Goal: Use online tool/utility: Use online tool/utility

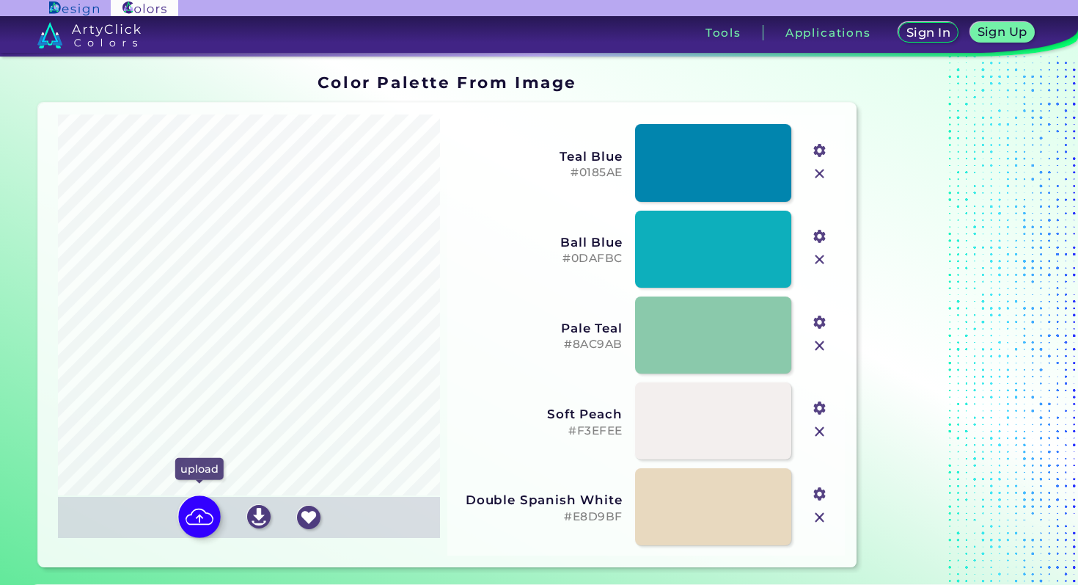
scroll to position [51, 0]
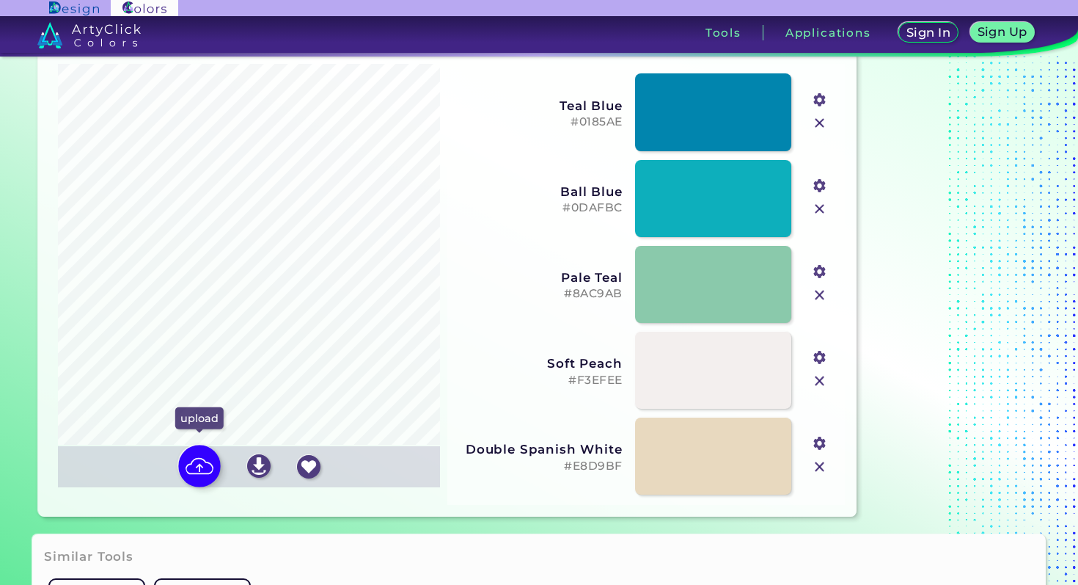
click at [200, 472] on img at bounding box center [199, 466] width 43 height 43
click at [0, 0] on input "file" at bounding box center [0, 0] width 0 height 0
type input "#7b6b58"
type input "#949d87"
type input "#3d231d"
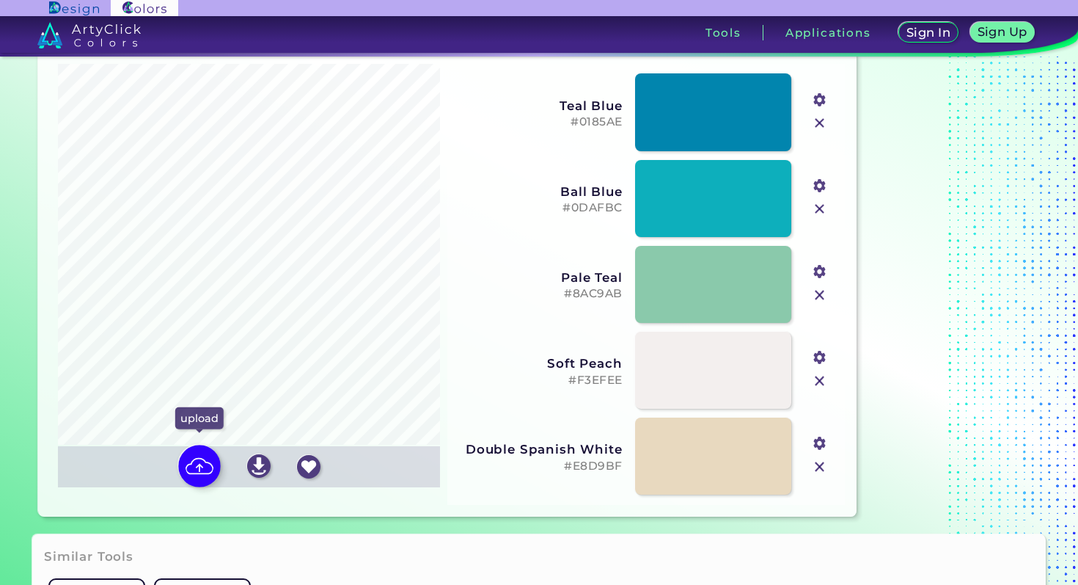
type input "#b0beb7"
type input "#e2d3bc"
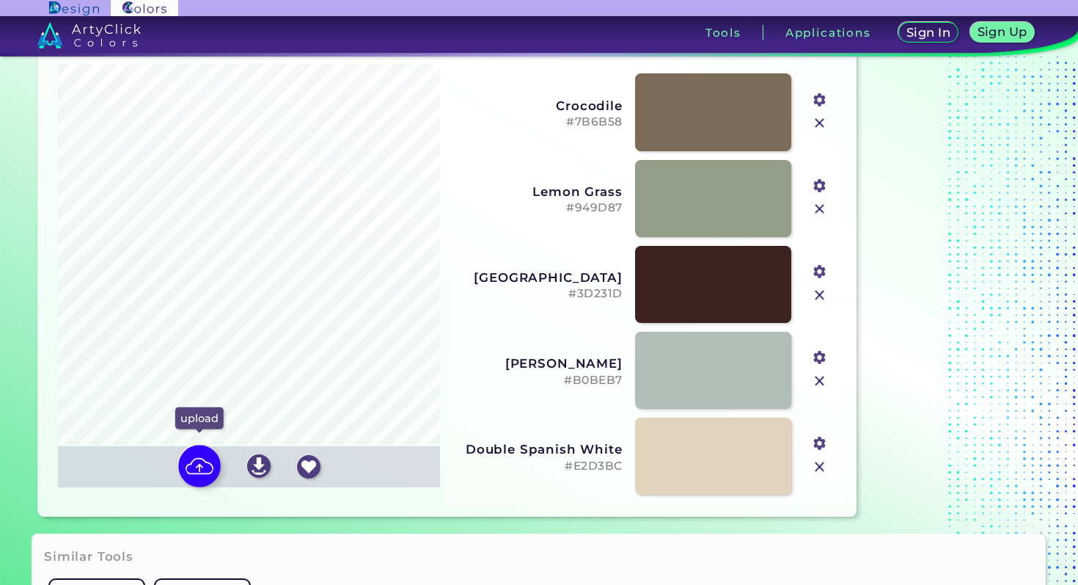
scroll to position [0, 0]
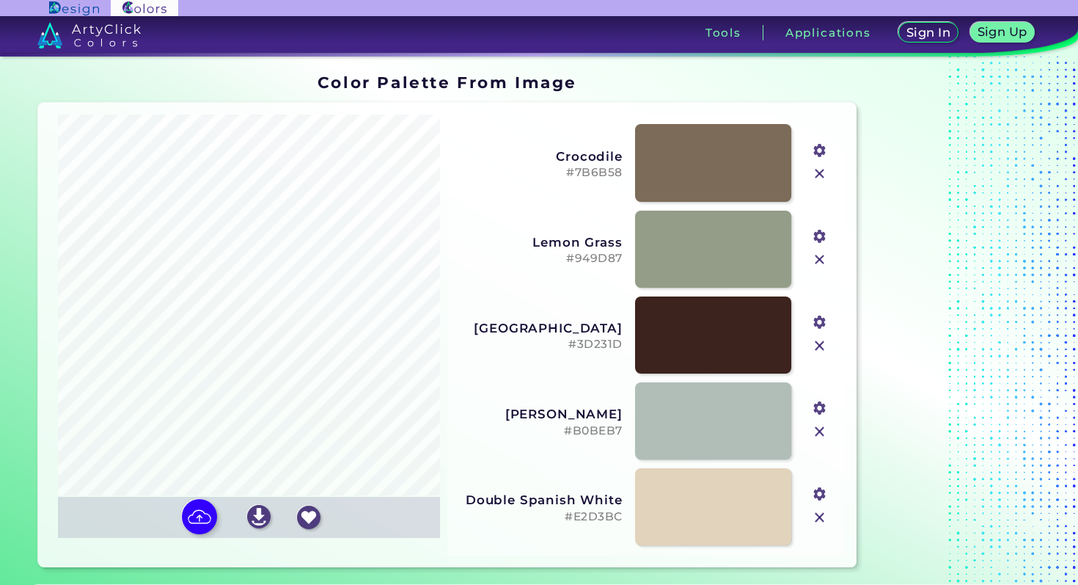
click at [0, 0] on input "file" at bounding box center [0, 0] width 0 height 0
click at [607, 259] on h5 "#949D87" at bounding box center [540, 259] width 165 height 14
click at [592, 515] on h5 "#E2D3BC" at bounding box center [540, 517] width 165 height 14
click at [601, 169] on h5 "#7B6B58" at bounding box center [540, 173] width 165 height 14
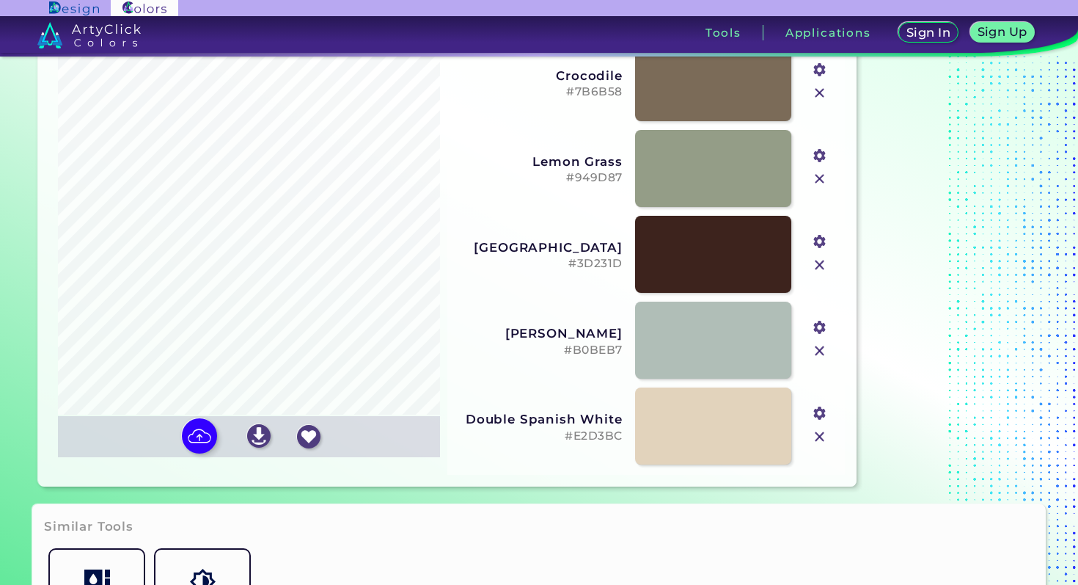
click at [612, 348] on h5 "#B0BEB7" at bounding box center [540, 350] width 165 height 14
click at [582, 265] on h5 "#3D231D" at bounding box center [540, 264] width 165 height 14
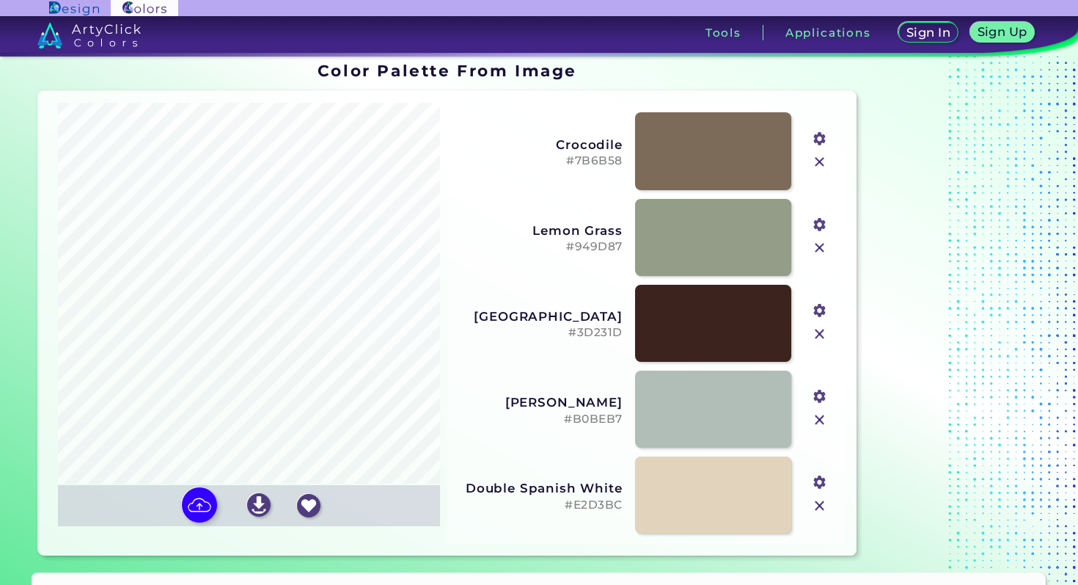
scroll to position [0, 0]
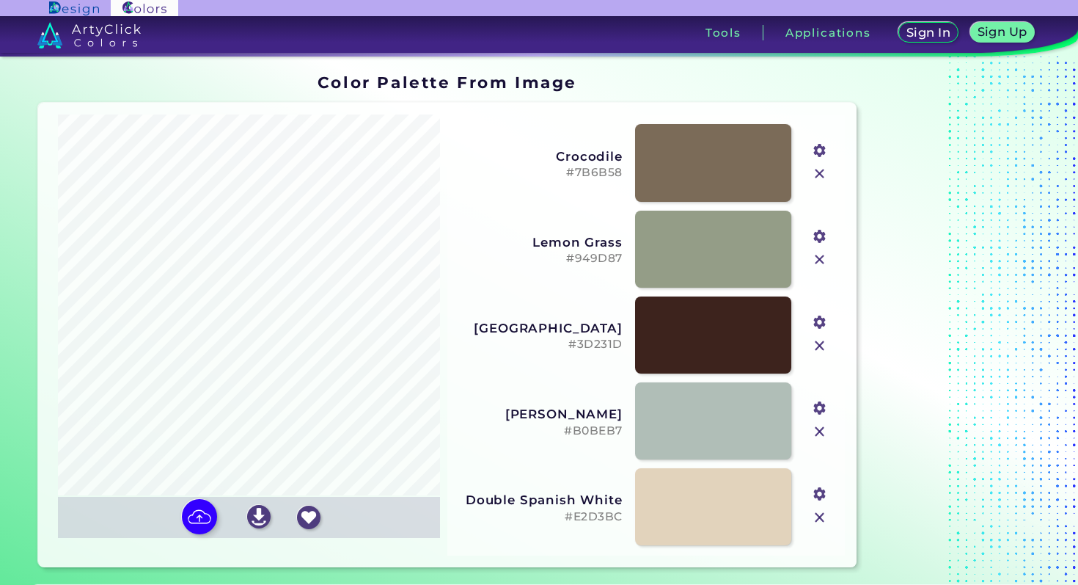
click at [593, 167] on h5 "#7B6B58" at bounding box center [540, 173] width 165 height 14
